Goal: Transaction & Acquisition: Book appointment/travel/reservation

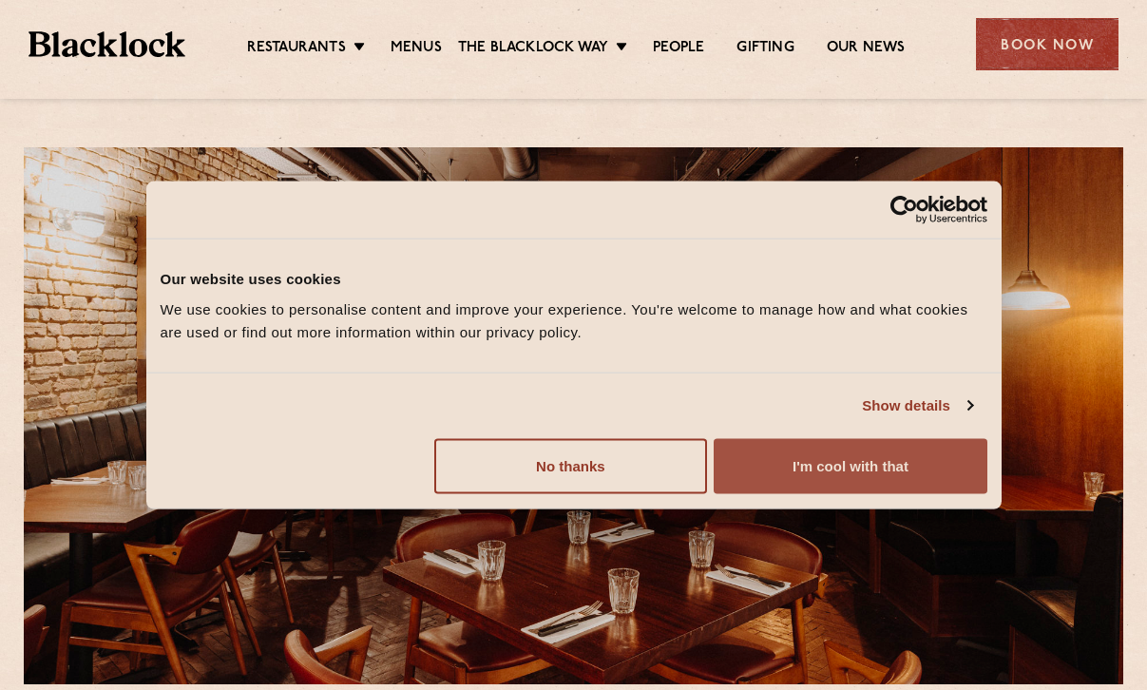
click at [776, 468] on button "I'm cool with that" at bounding box center [850, 465] width 273 height 55
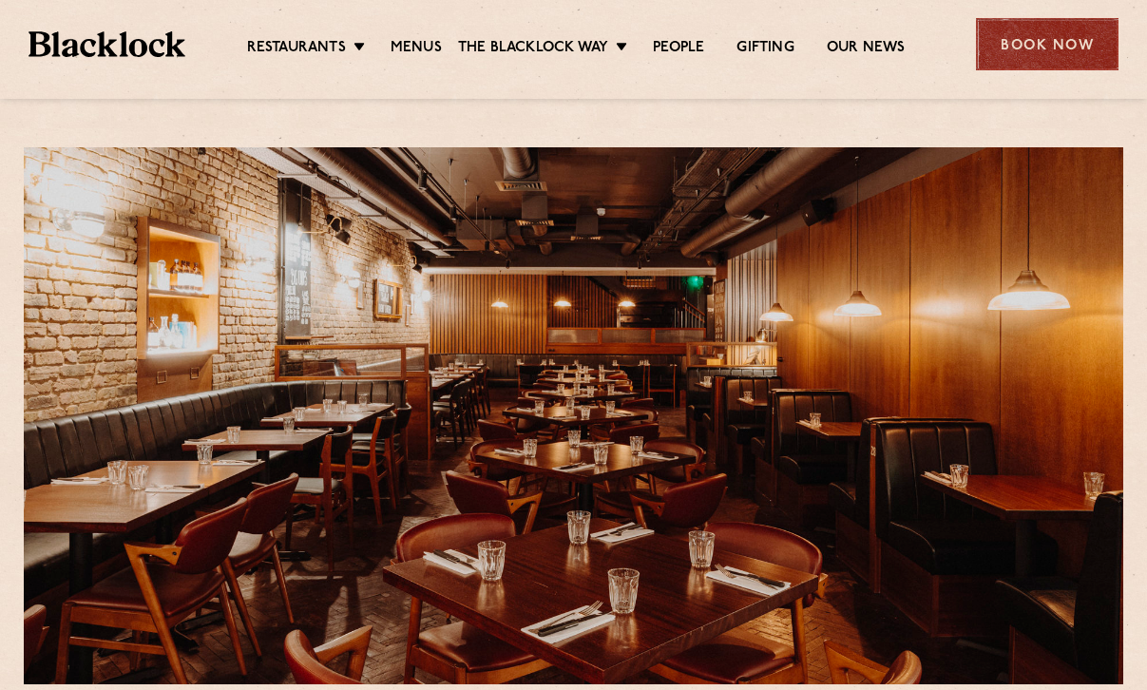
click at [1049, 18] on div "Book Now" at bounding box center [1047, 44] width 143 height 52
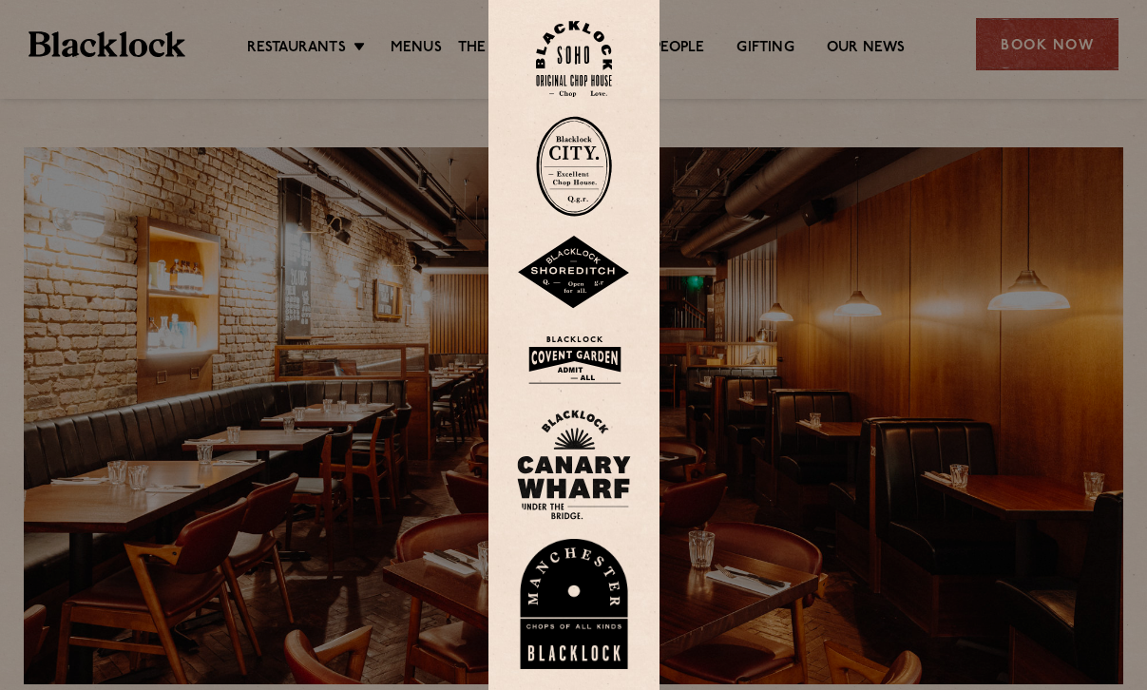
click at [1065, 59] on div at bounding box center [573, 345] width 1147 height 690
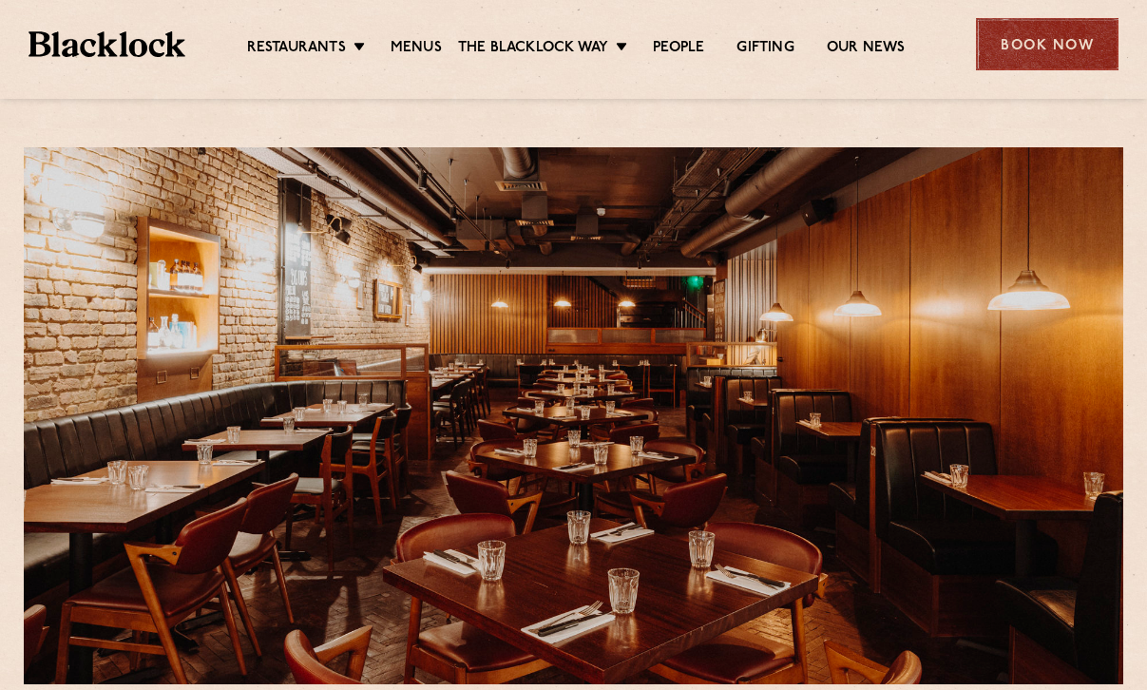
click at [1033, 56] on div "Book Now" at bounding box center [1047, 44] width 143 height 52
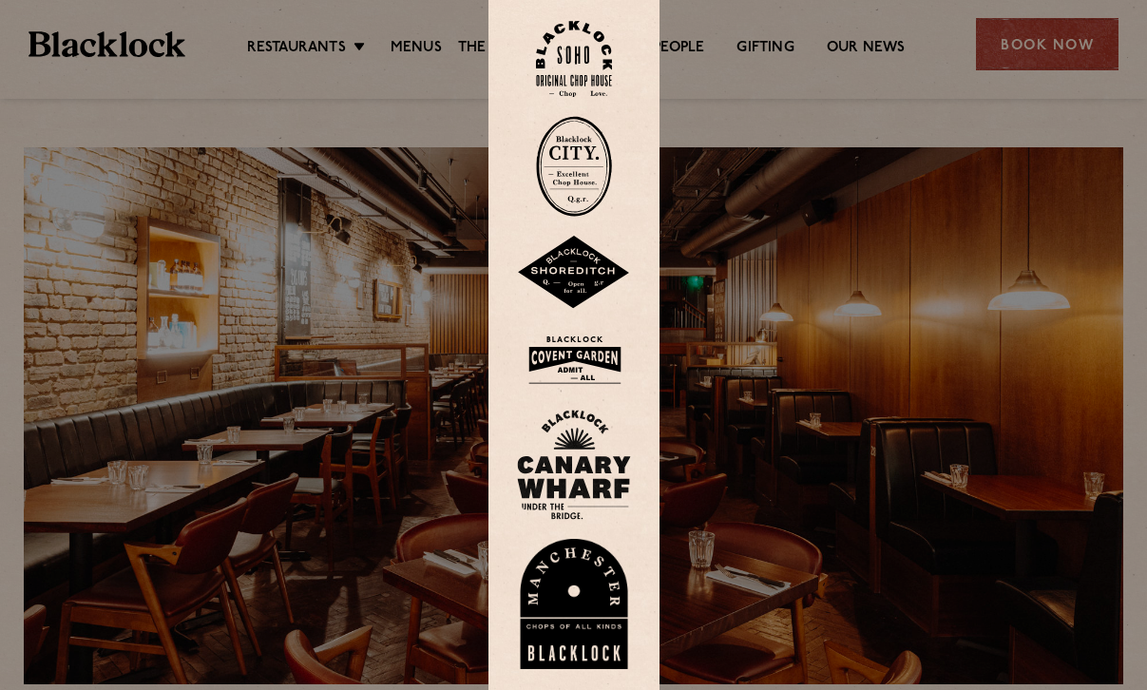
click at [598, 348] on img at bounding box center [574, 360] width 114 height 62
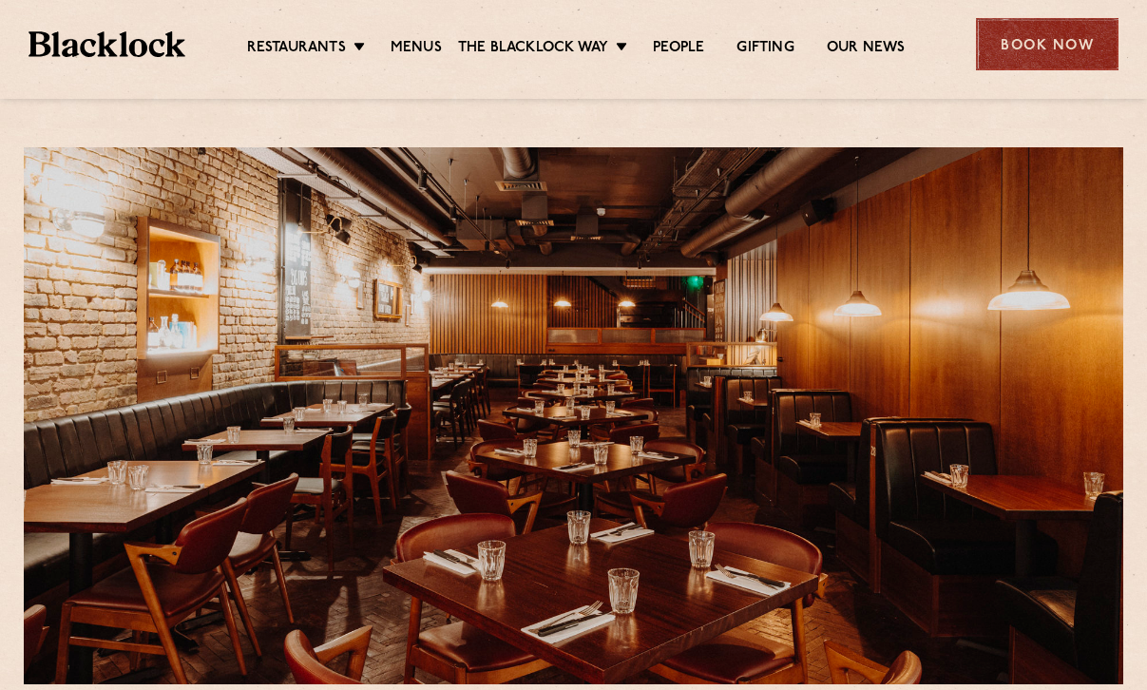
click at [1019, 40] on div "Book Now" at bounding box center [1047, 44] width 143 height 52
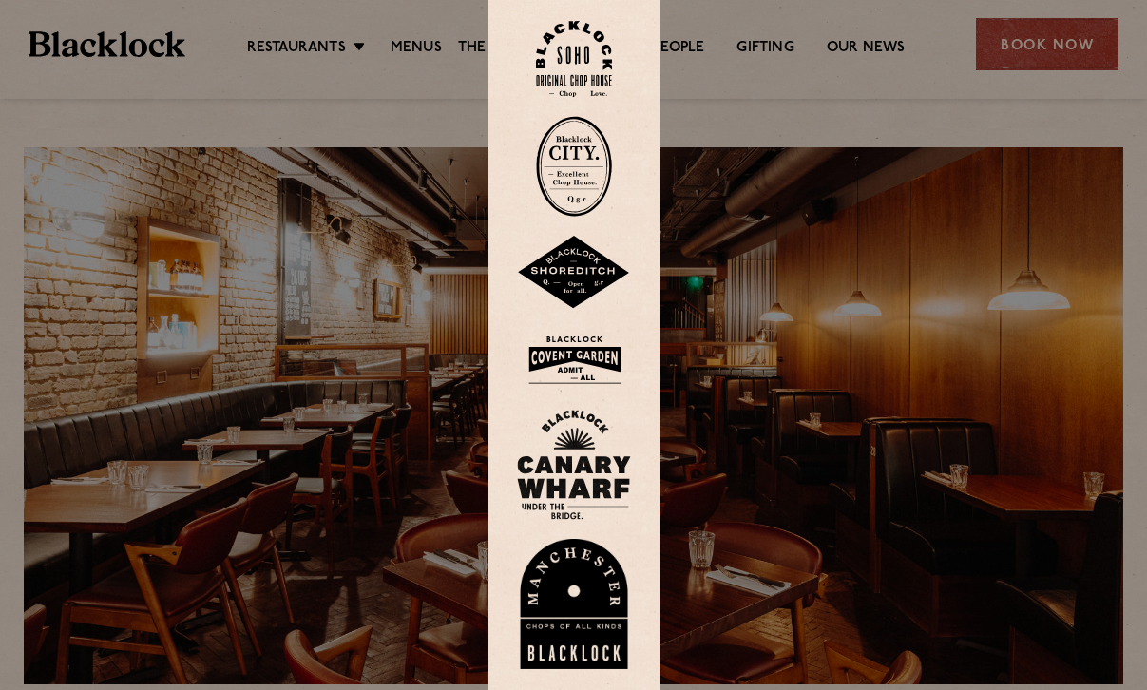
click at [591, 340] on img at bounding box center [574, 360] width 114 height 62
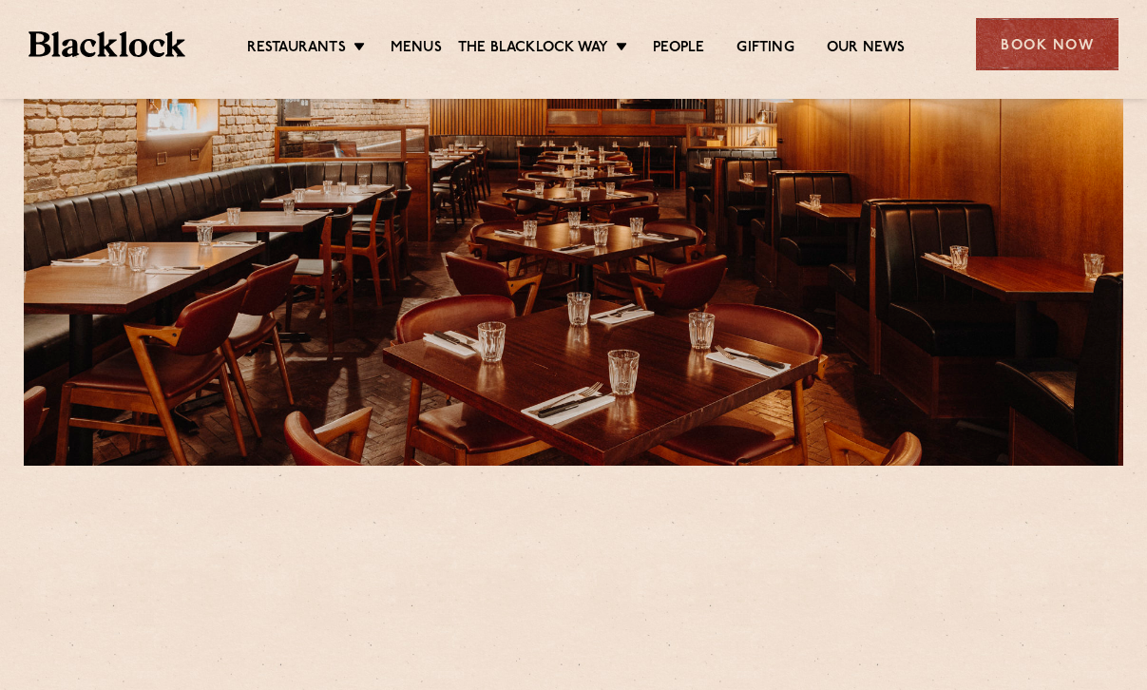
scroll to position [690, 0]
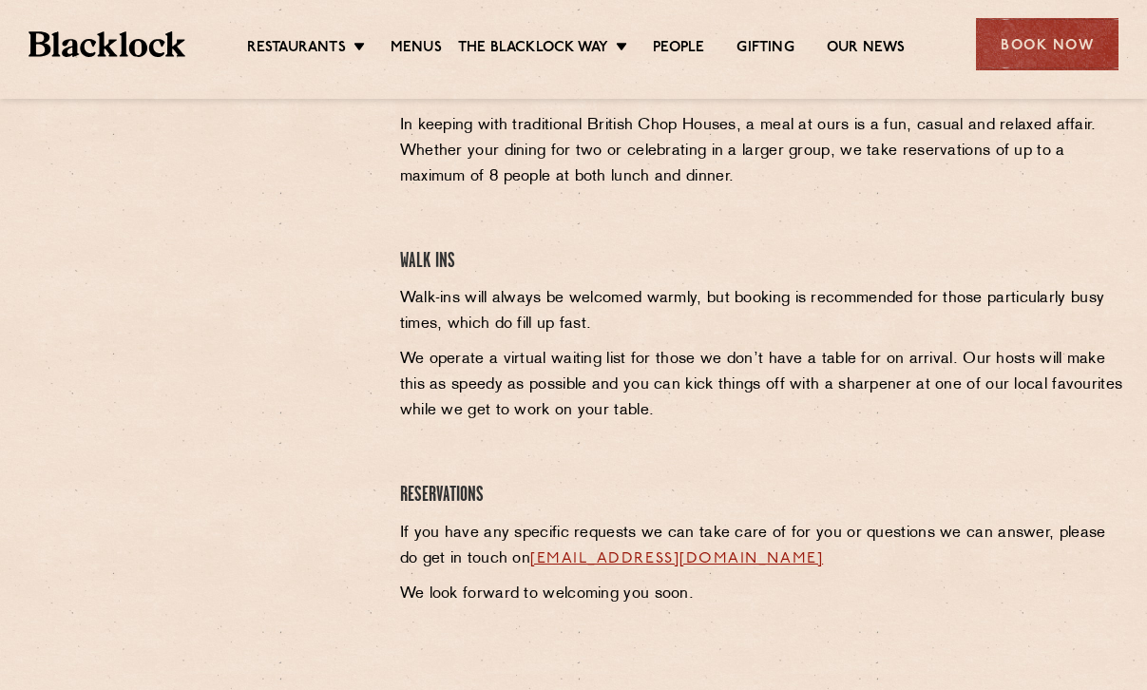
drag, startPoint x: 128, startPoint y: 479, endPoint x: 128, endPoint y: 453, distance: 25.7
click at [128, 479] on div at bounding box center [198, 333] width 376 height 565
click at [303, 516] on div at bounding box center [198, 333] width 376 height 565
click at [467, 284] on div "Covent Garden Reservations In keeping with traditional British Chop Houses, a m…" at bounding box center [762, 333] width 752 height 565
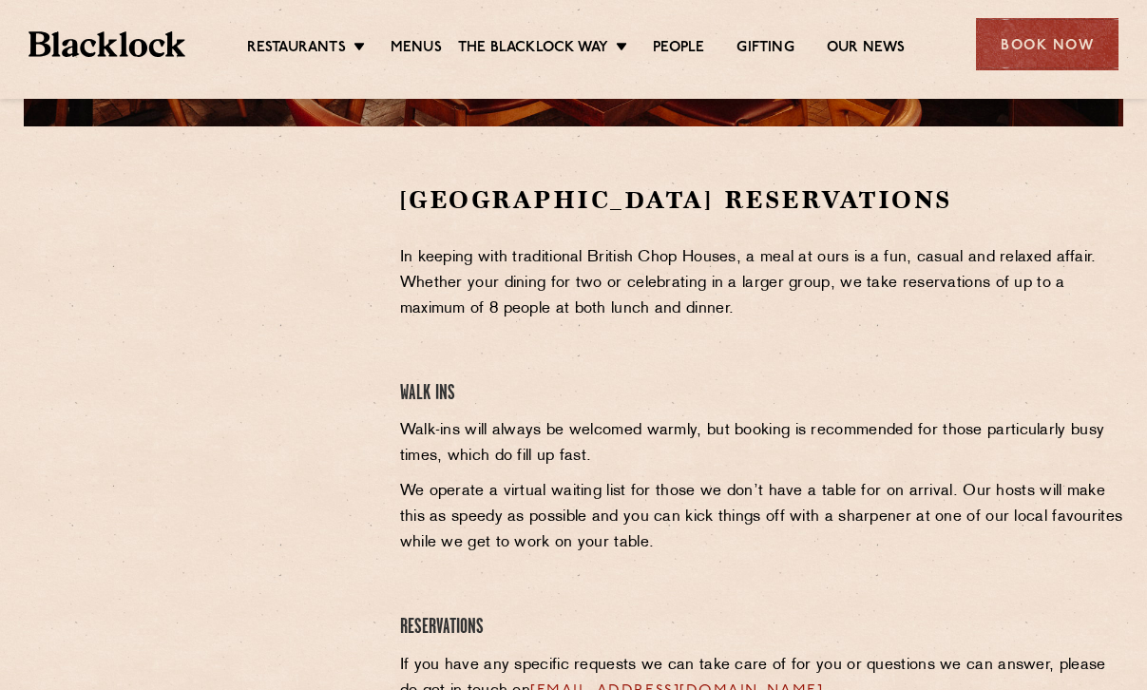
scroll to position [0, 0]
